Goal: Information Seeking & Learning: Learn about a topic

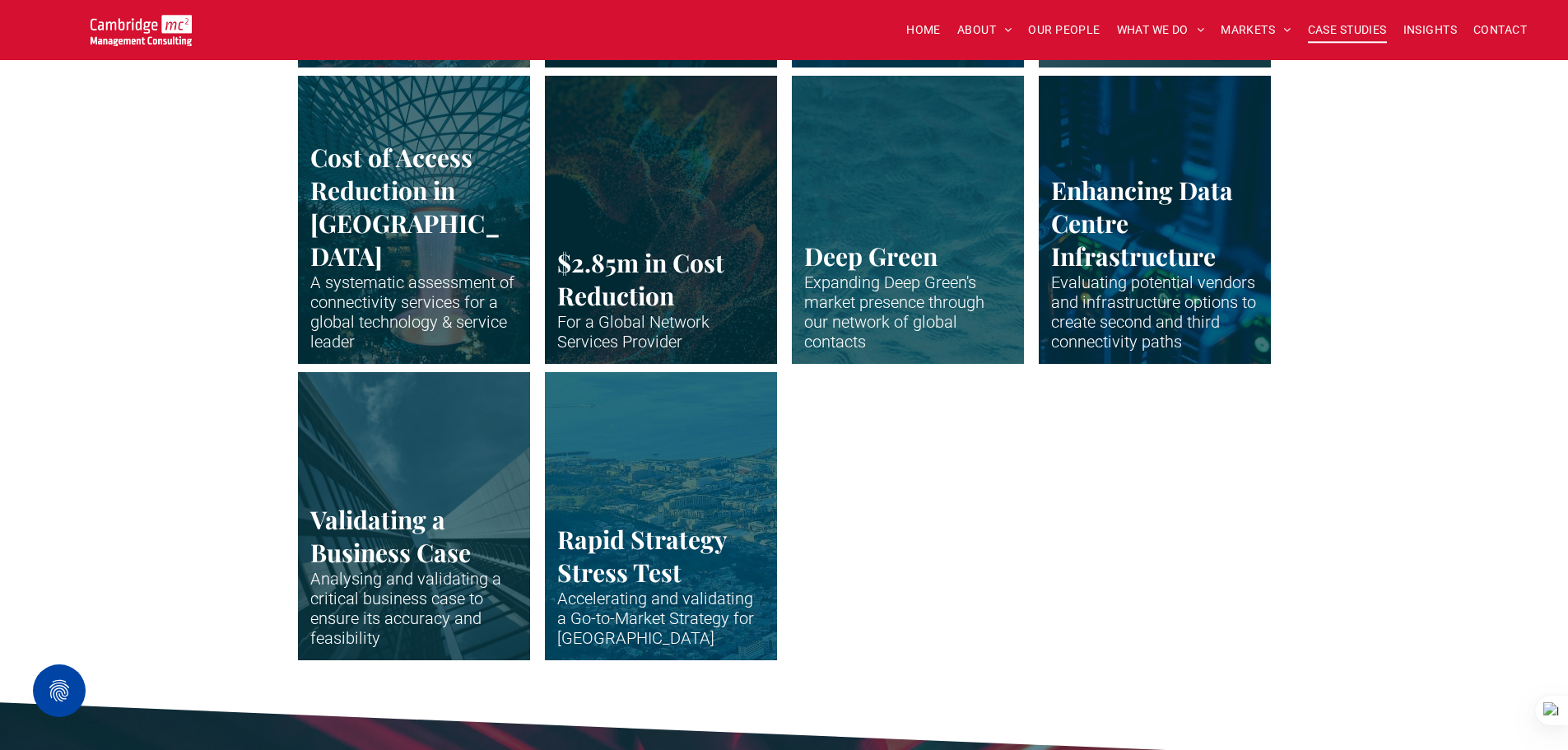
scroll to position [3457, 0]
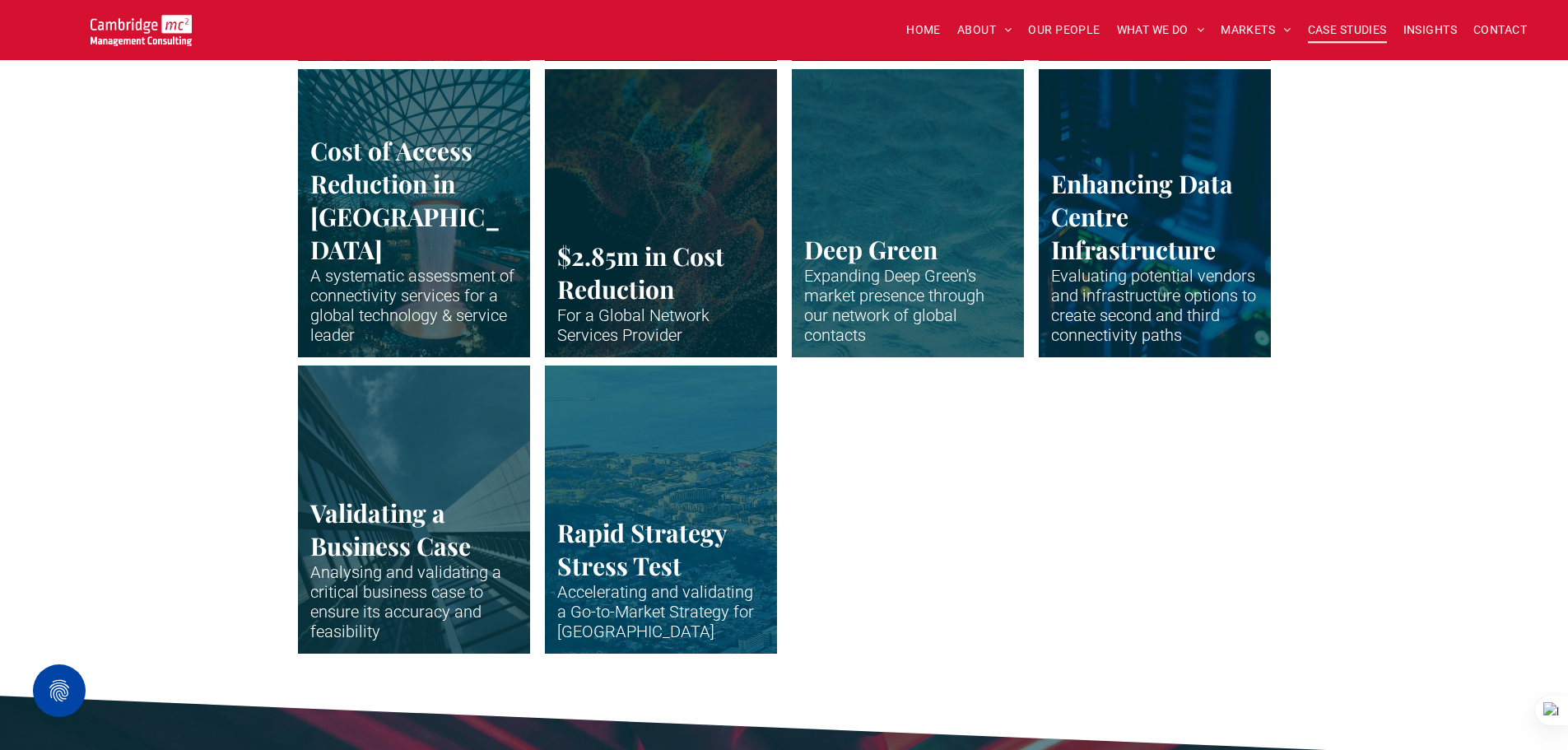
click at [324, 510] on link "Vertical shot up the side of modern business building" at bounding box center [414, 509] width 246 height 305
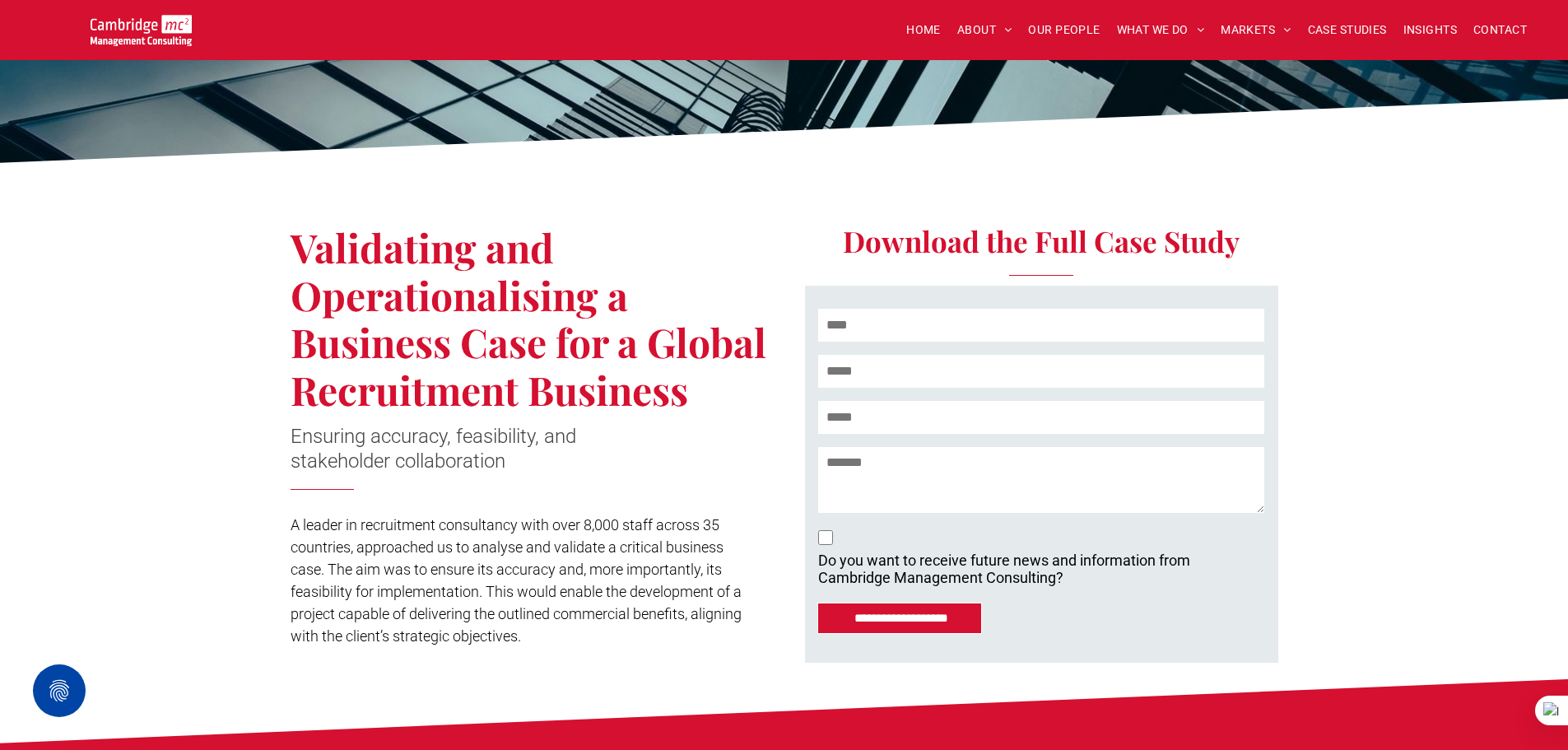
scroll to position [247, 0]
